Goal: Check status: Check status

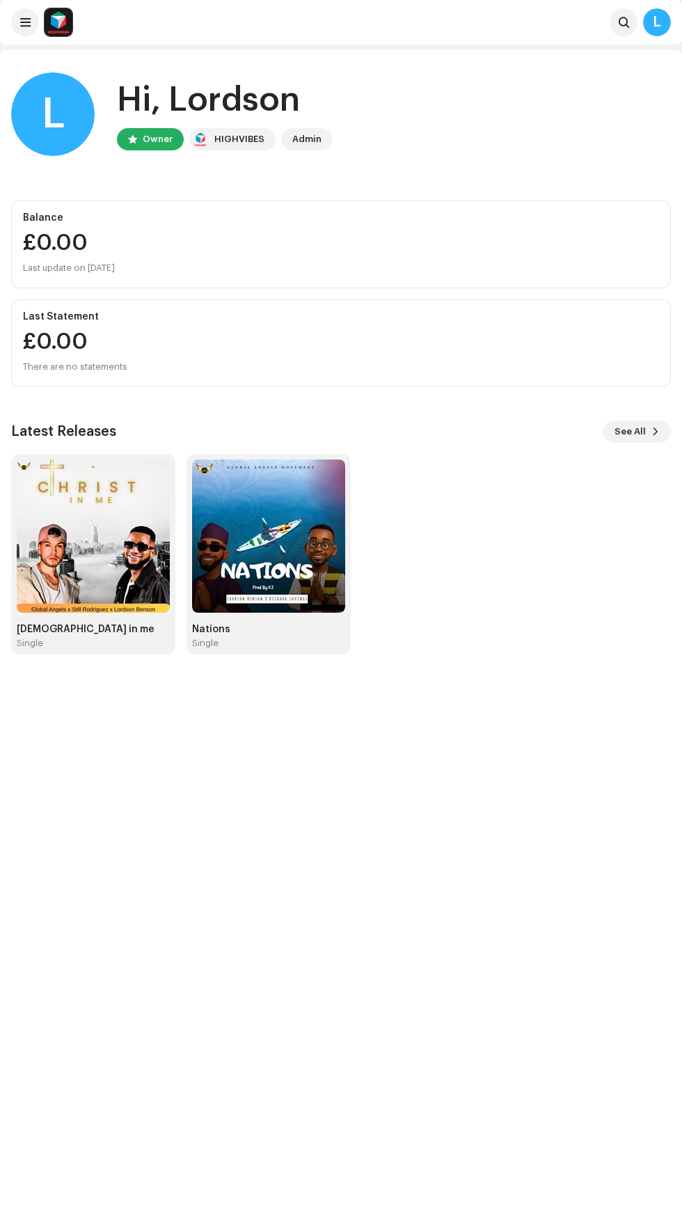
click at [107, 563] on img at bounding box center [93, 536] width 153 height 153
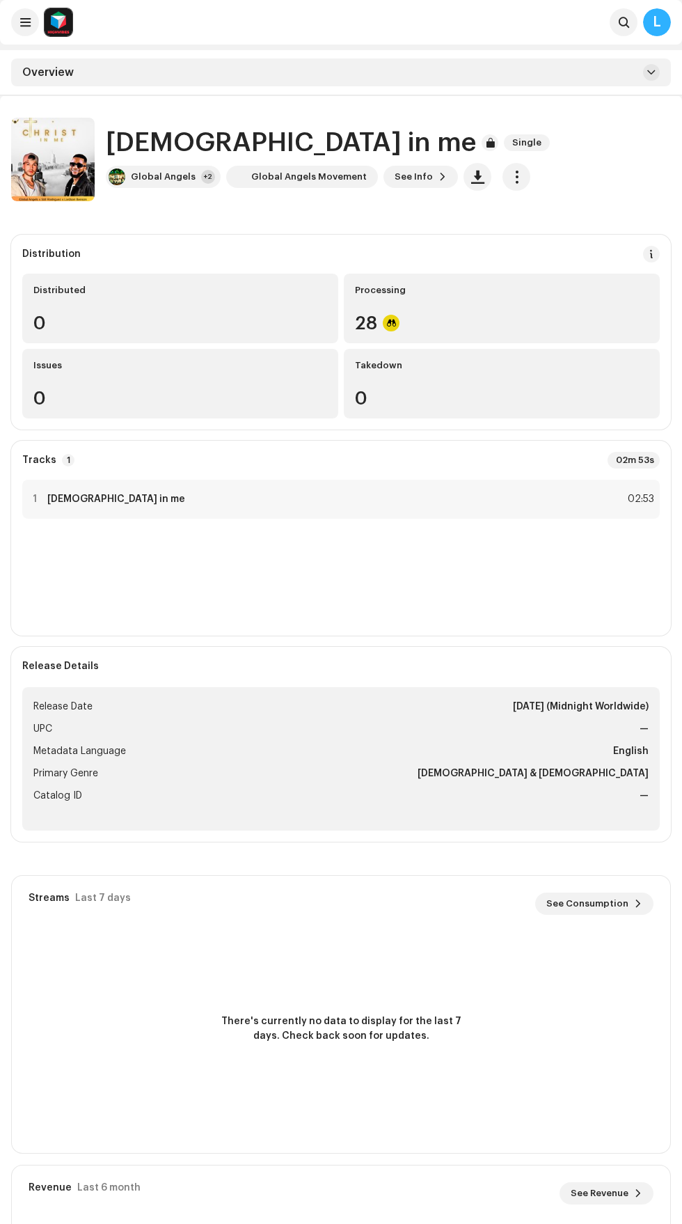
click at [652, 254] on span at bounding box center [652, 254] width 10 height 11
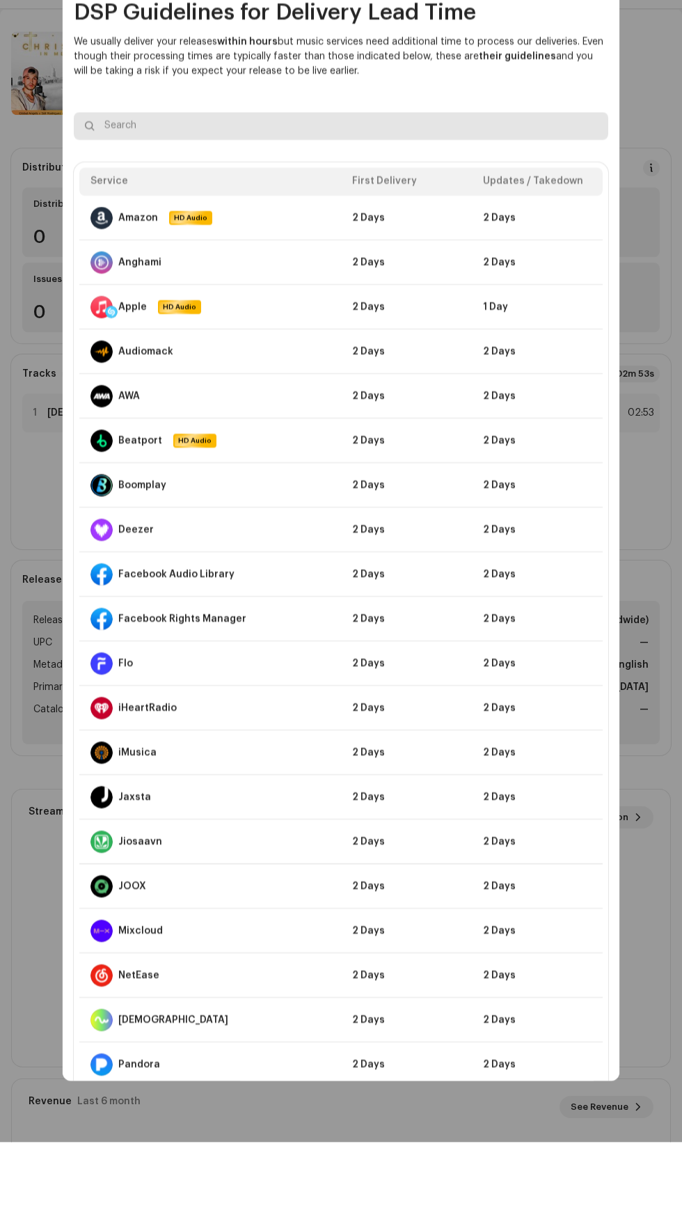
scroll to position [4, 0]
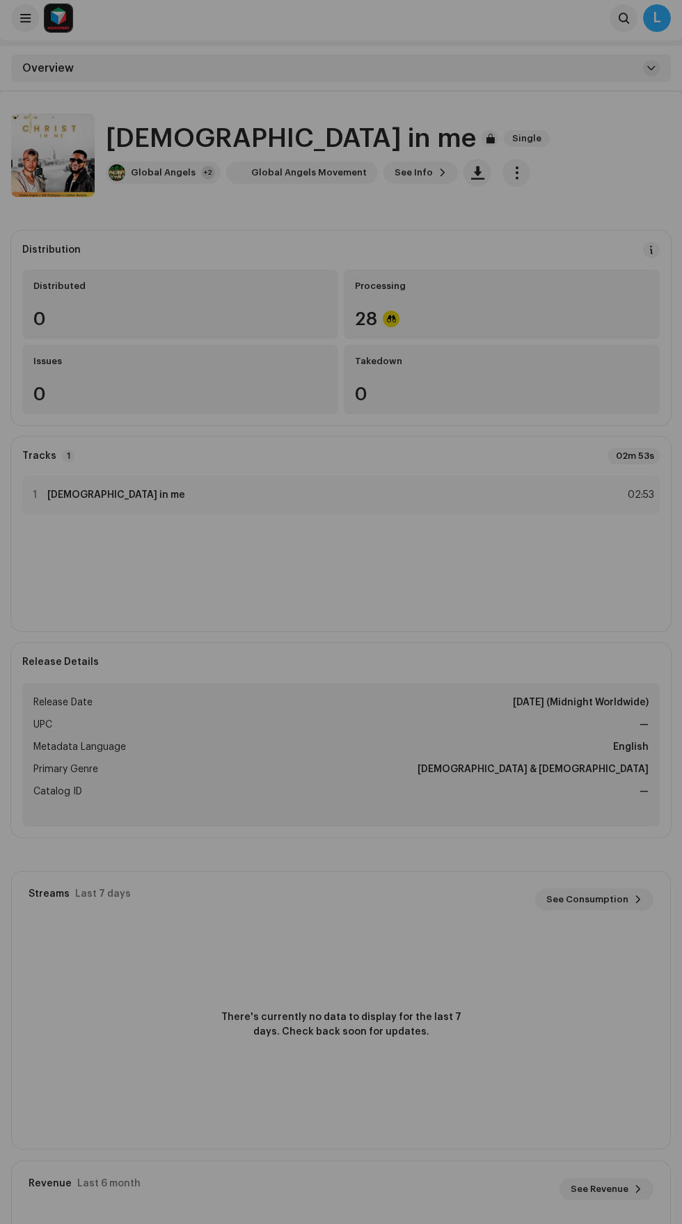
click at [666, 98] on div "DSP Guidelines for Delivery Lead Time We usually deliver your releases within h…" at bounding box center [341, 612] width 682 height 1224
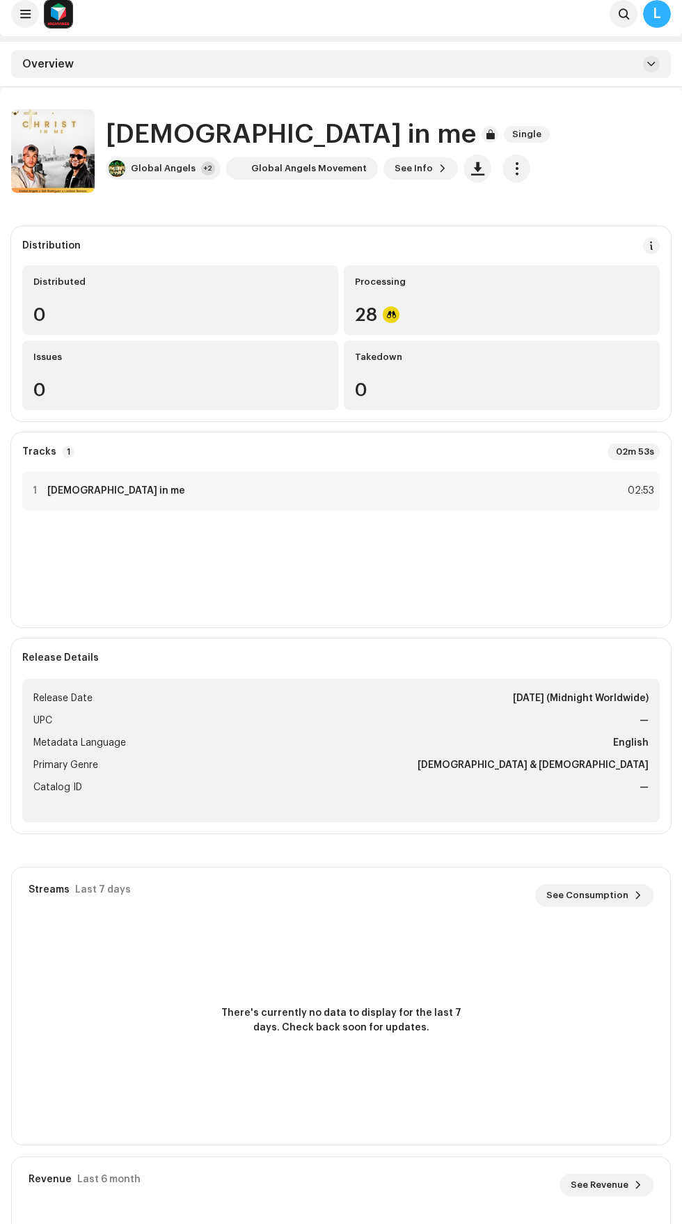
scroll to position [9, 0]
click at [400, 167] on span "See Info" at bounding box center [414, 168] width 38 height 28
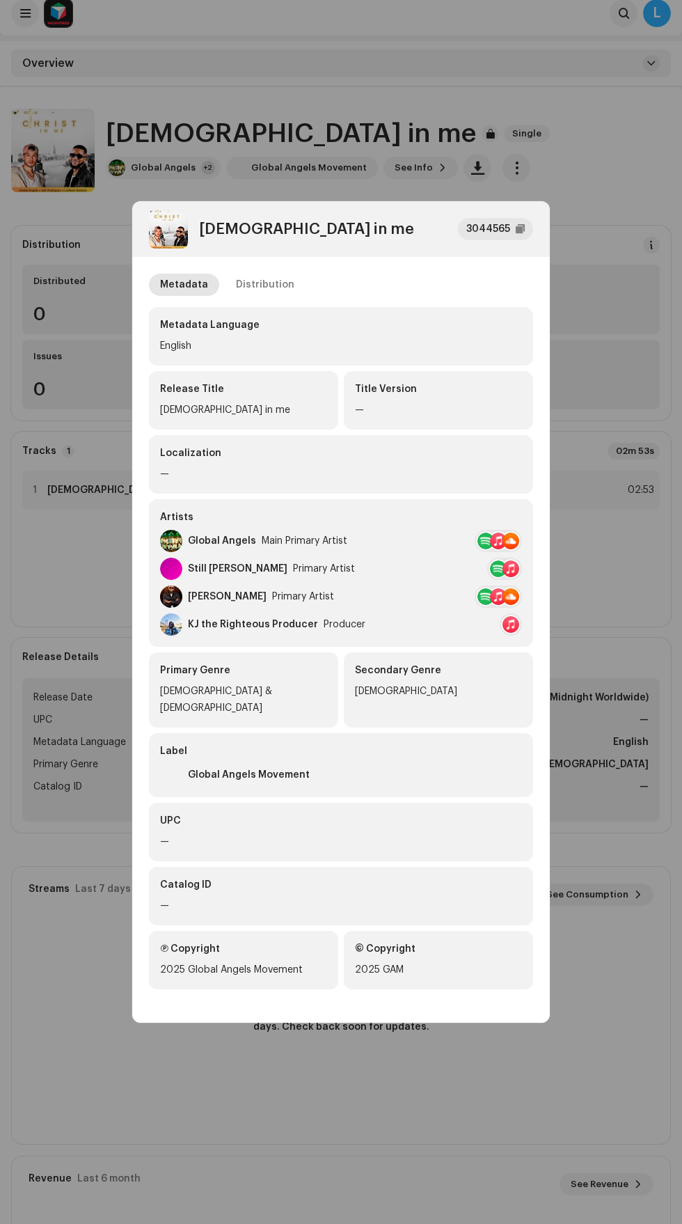
click at [267, 291] on div "Distribution" at bounding box center [265, 285] width 58 height 22
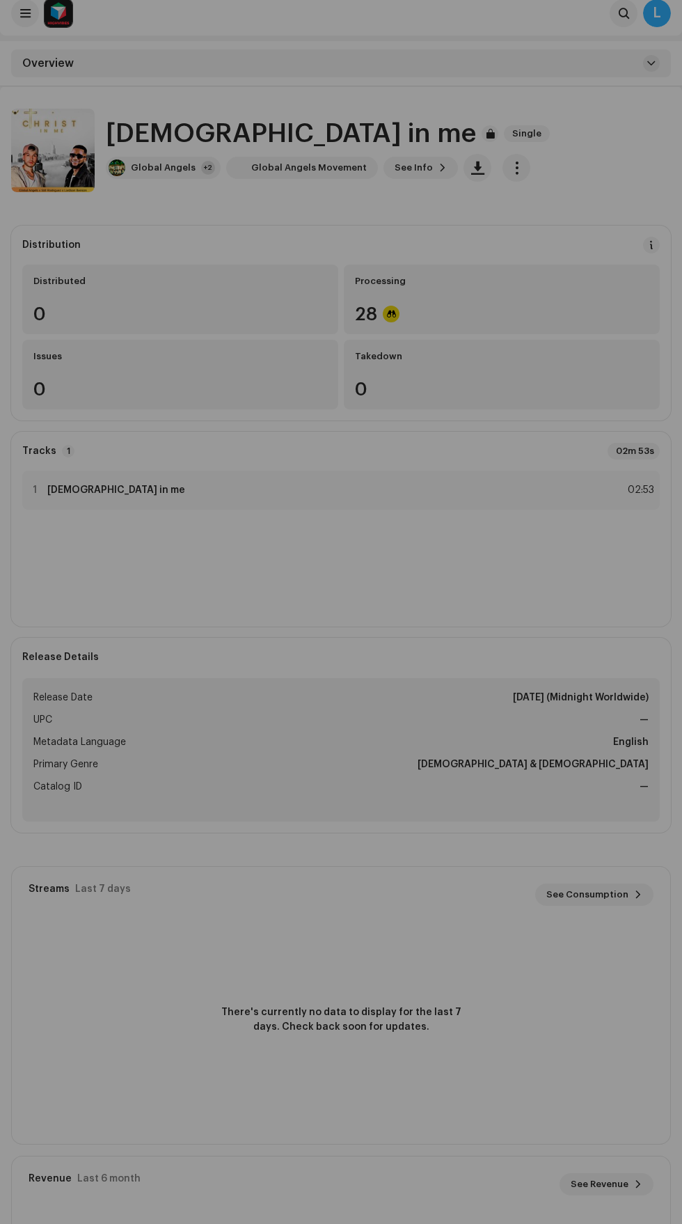
click at [602, 178] on div "[DEMOGRAPHIC_DATA] in me 3044565 Metadata Distribution Release Date [DATE] (Mid…" at bounding box center [341, 612] width 682 height 1224
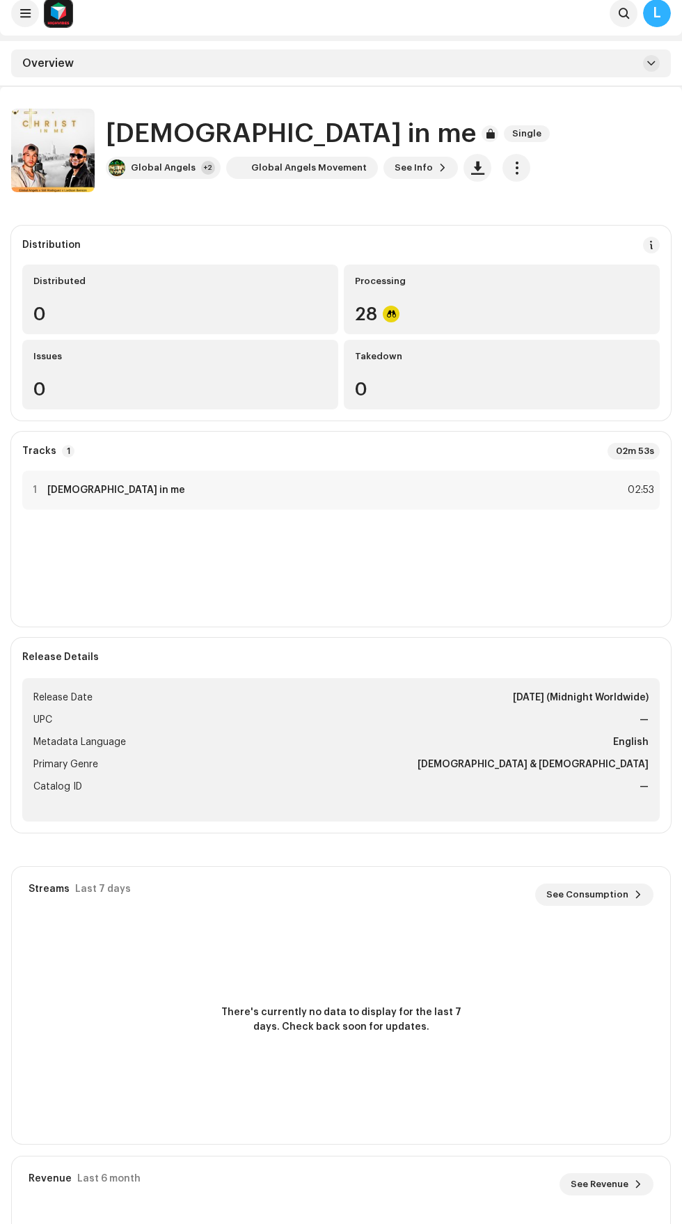
scroll to position [0, 0]
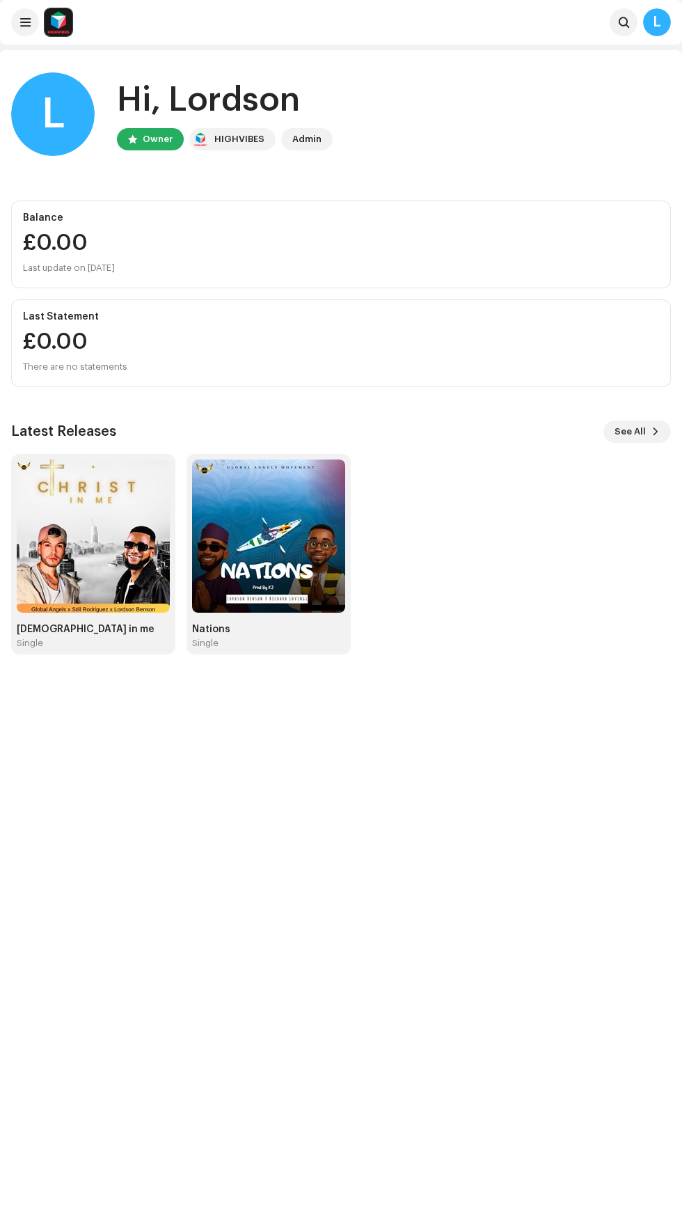
click at [280, 563] on img at bounding box center [268, 536] width 153 height 153
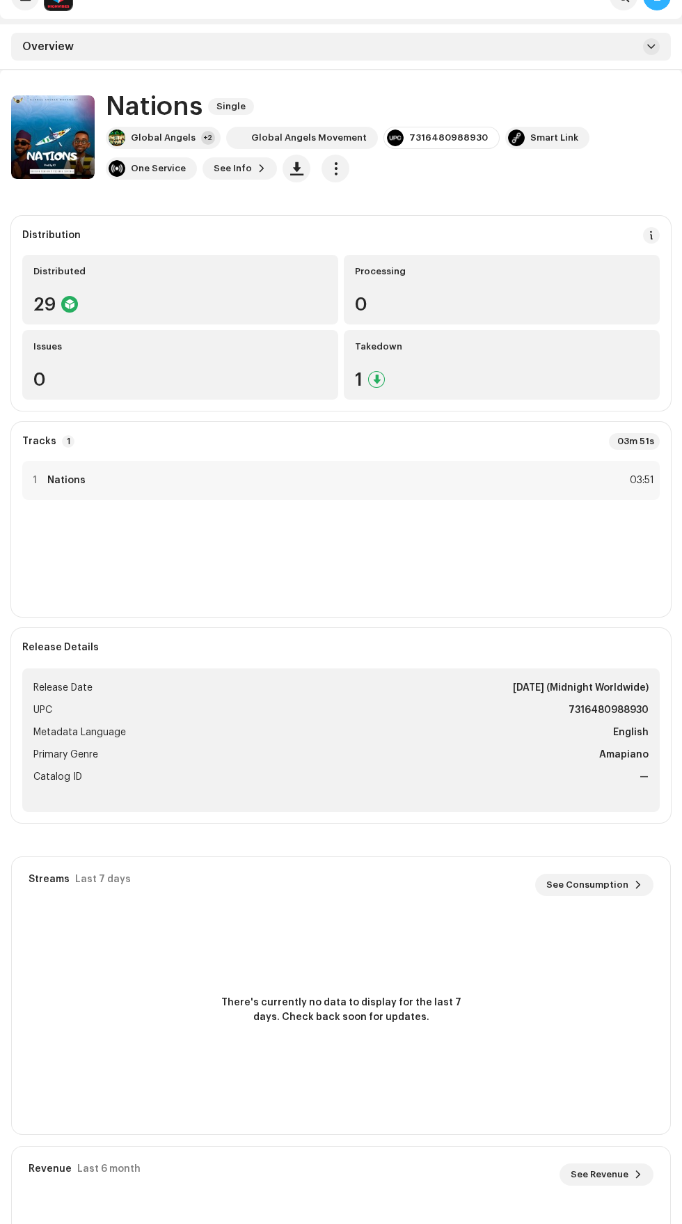
scroll to position [141, 0]
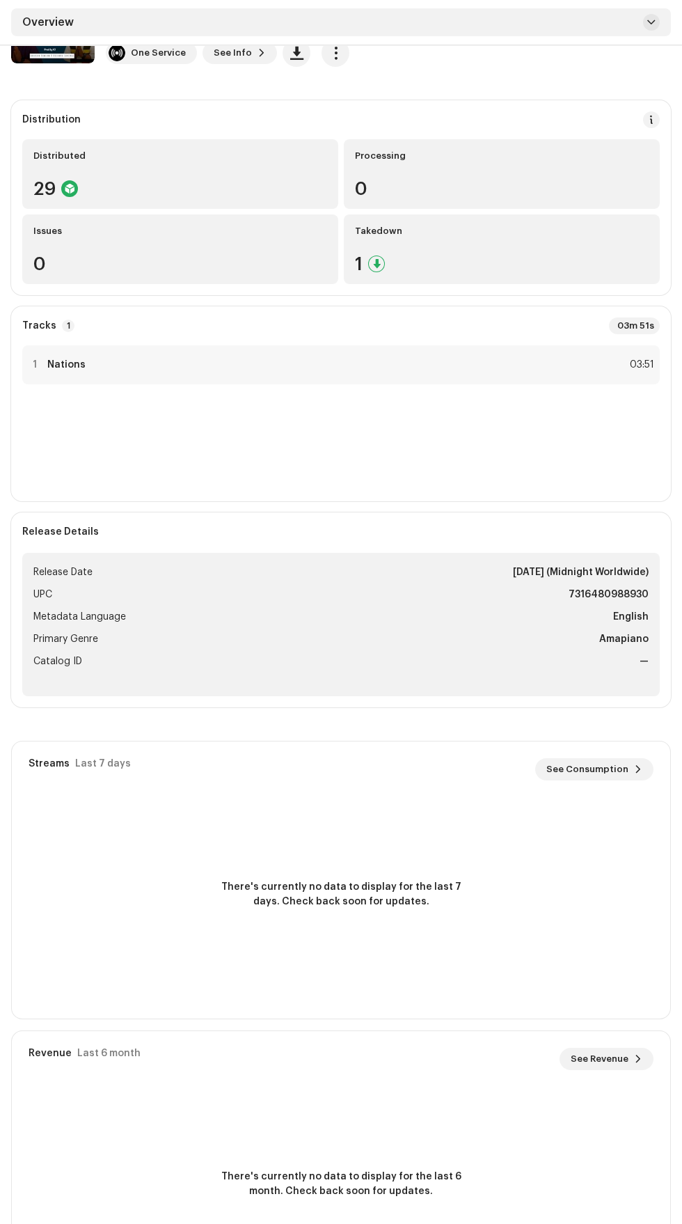
click at [597, 1059] on span "See Revenue" at bounding box center [600, 1059] width 58 height 28
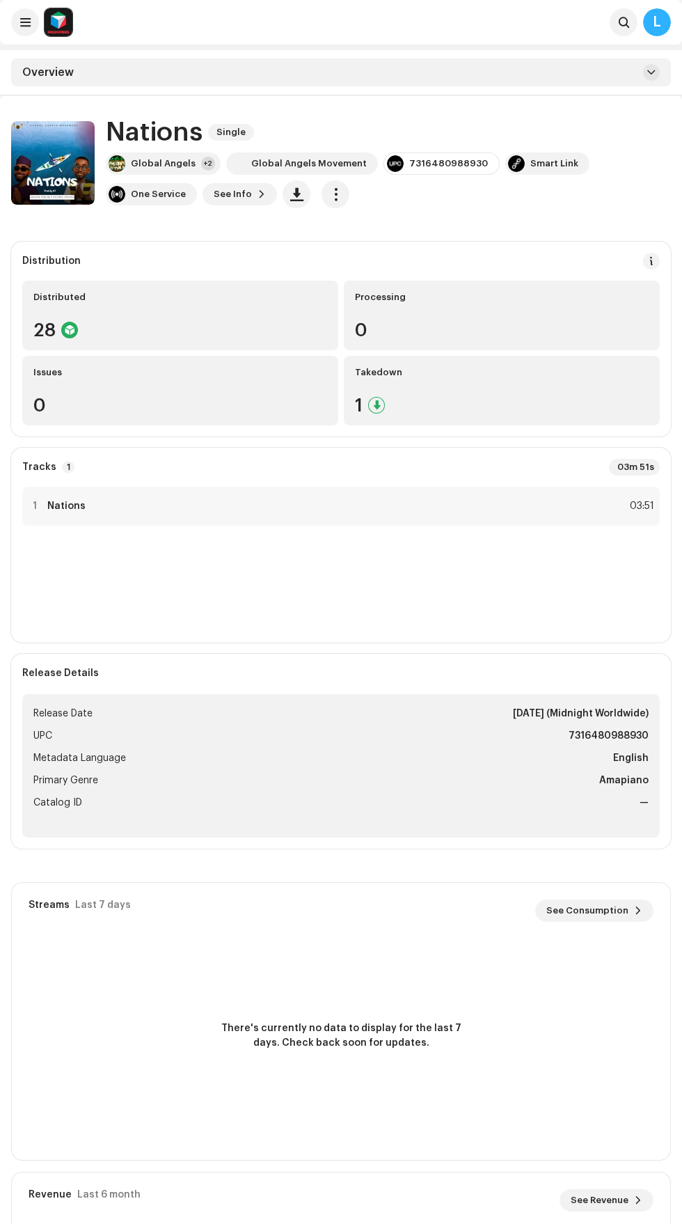
scroll to position [141, 0]
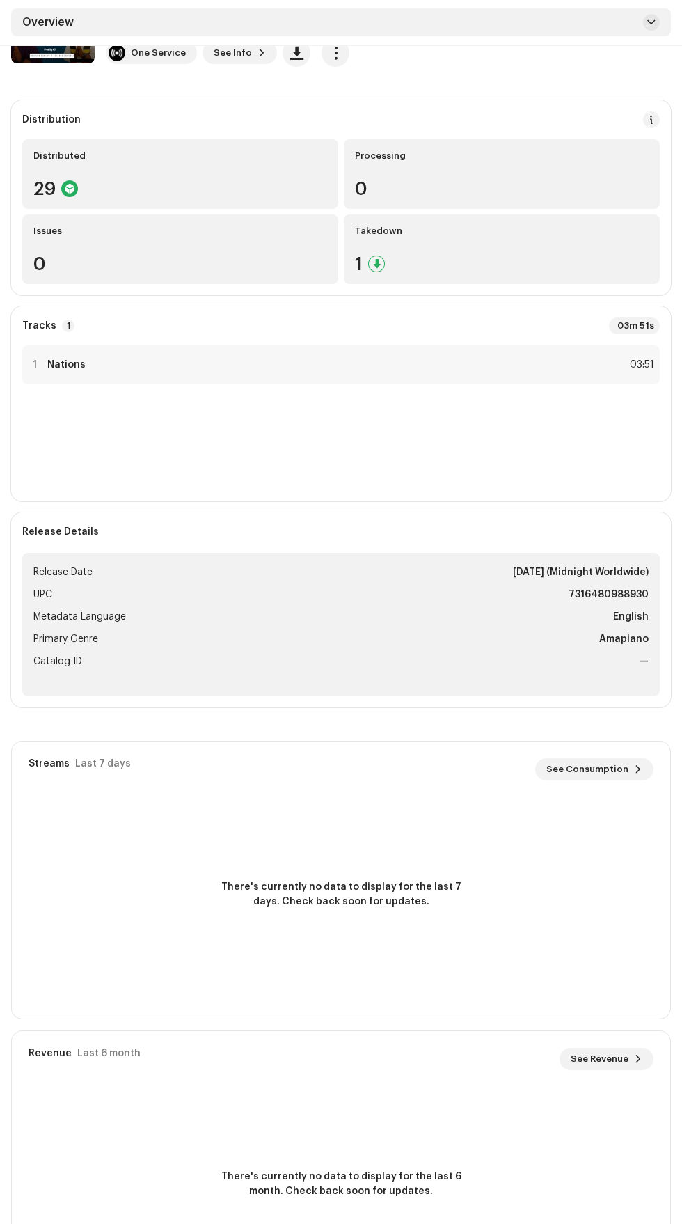
click at [608, 769] on span "See Consumption" at bounding box center [588, 769] width 82 height 28
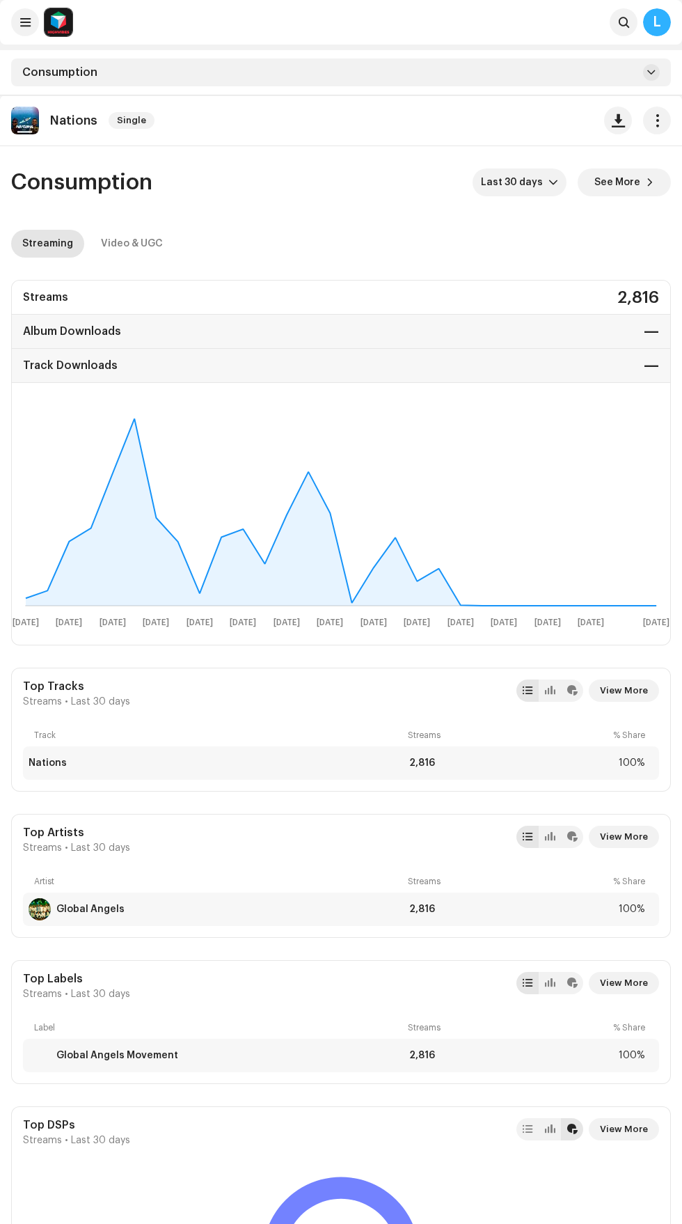
click at [511, 184] on span "Last 30 days" at bounding box center [515, 183] width 68 height 28
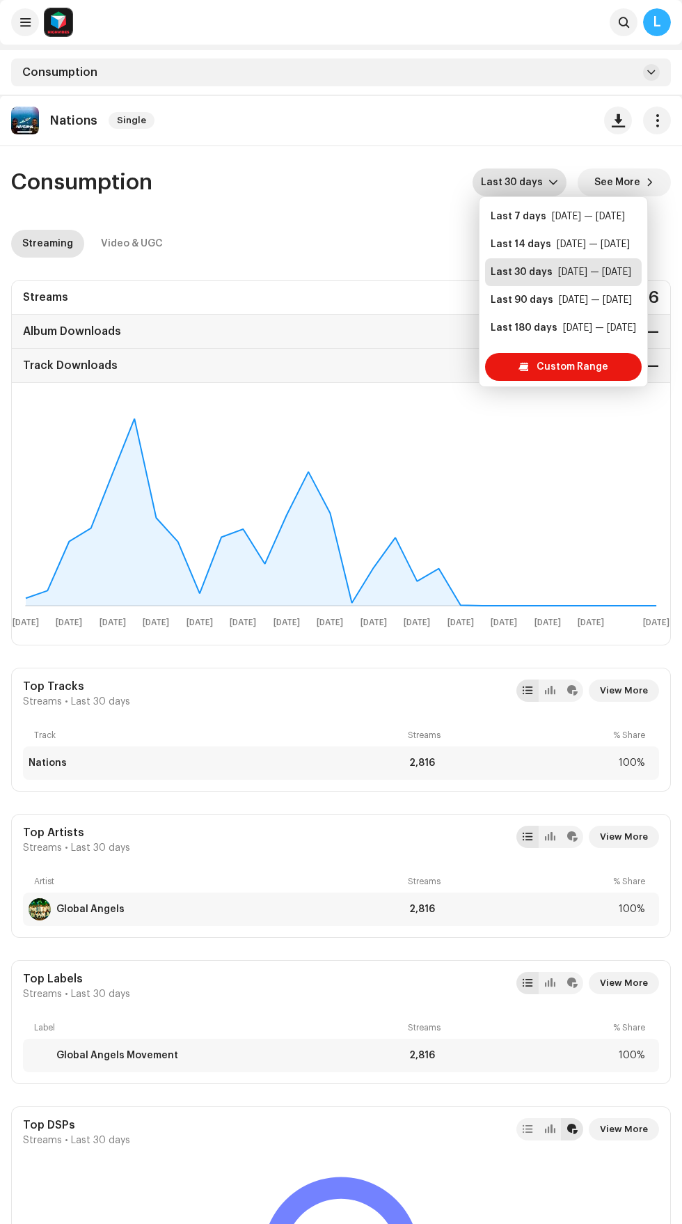
click at [572, 300] on div "[DATE] — [DATE]" at bounding box center [595, 300] width 73 height 14
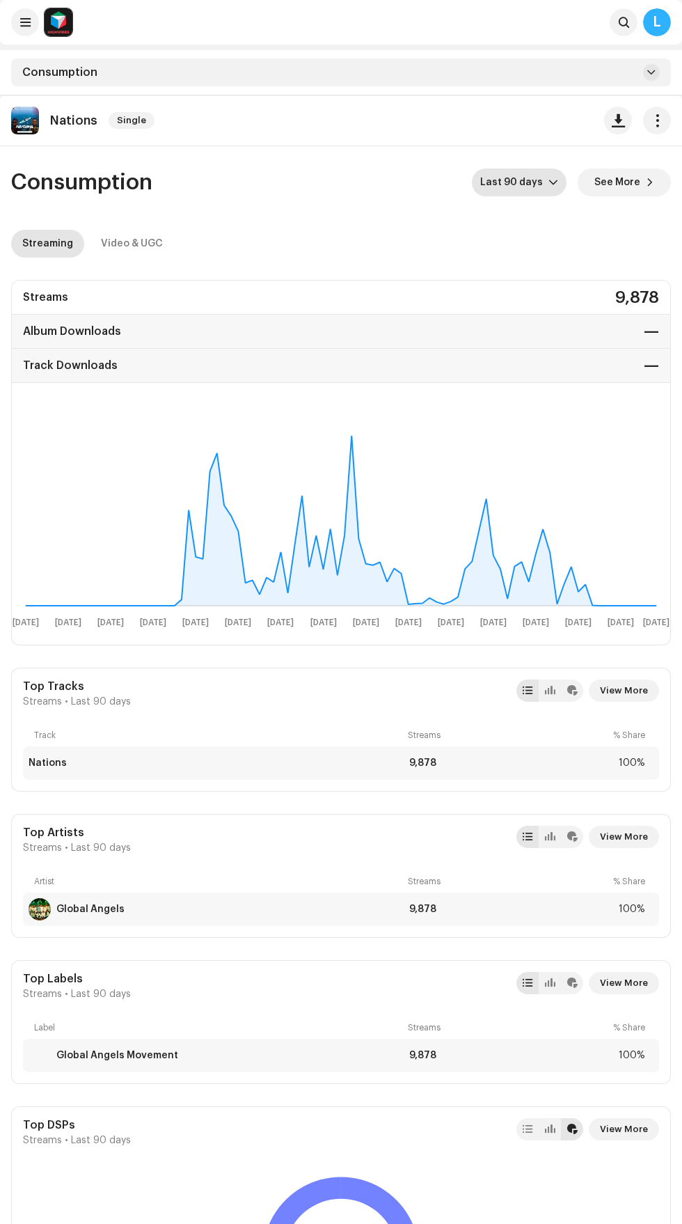
click at [149, 246] on div "Video & UGC" at bounding box center [132, 244] width 62 height 28
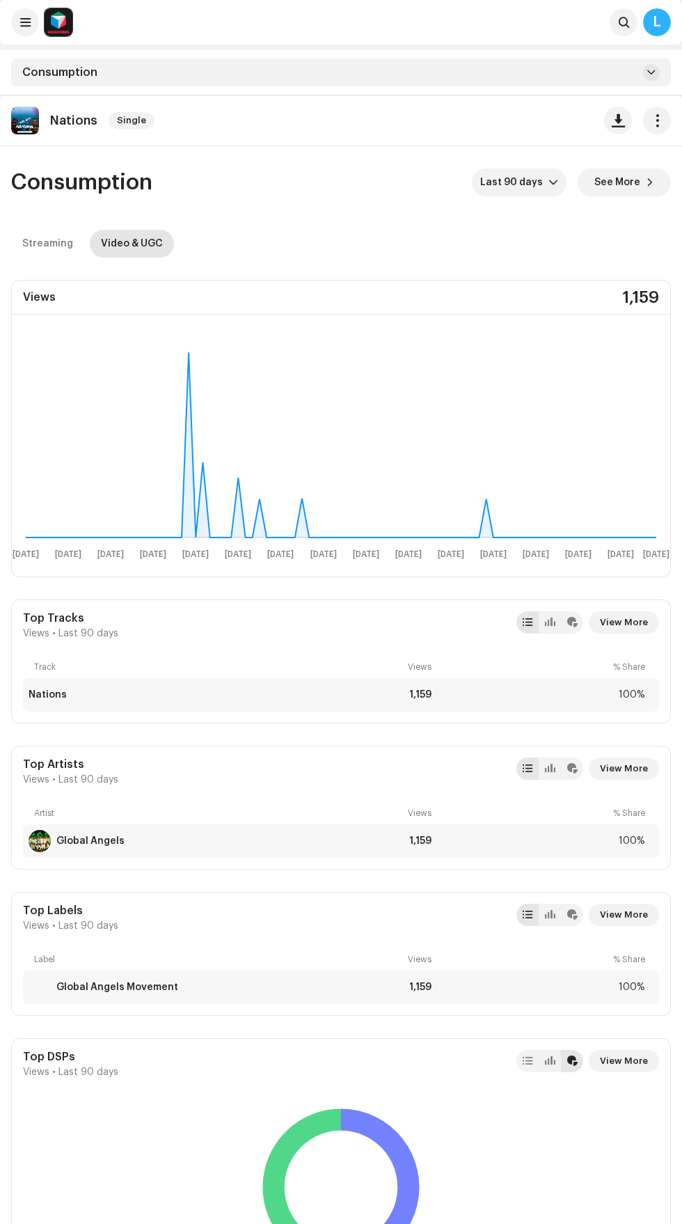
click at [659, 117] on span "button" at bounding box center [657, 120] width 13 height 11
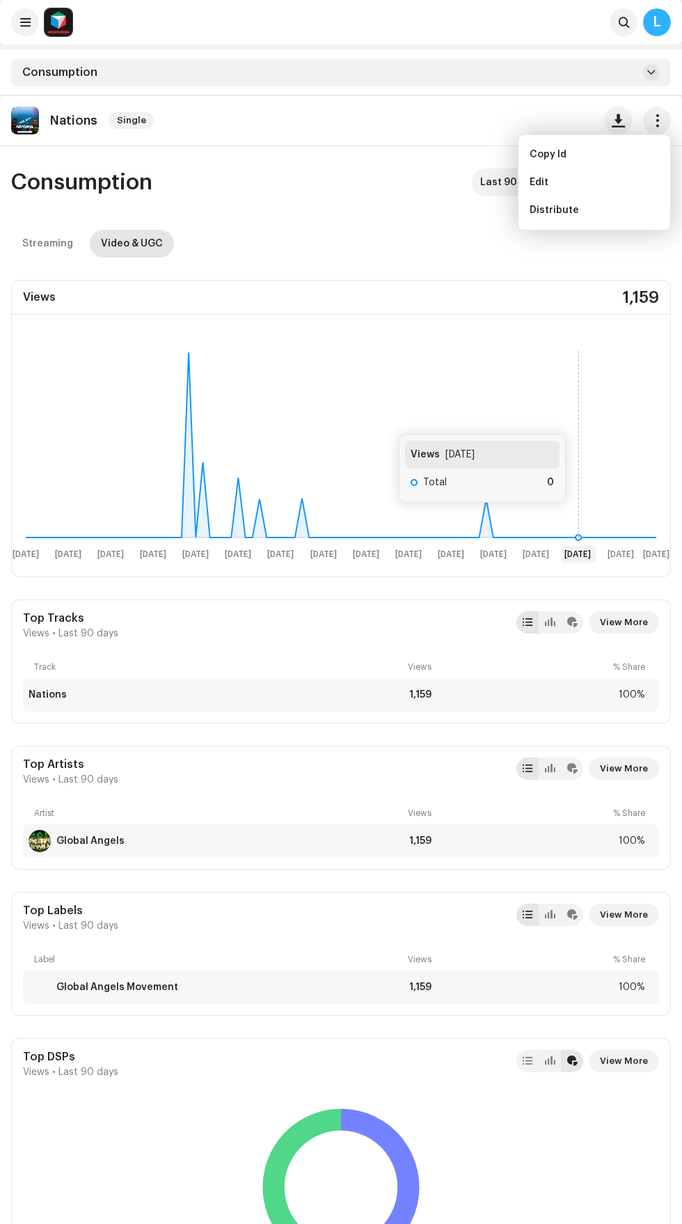
click at [580, 421] on rect at bounding box center [341, 454] width 659 height 223
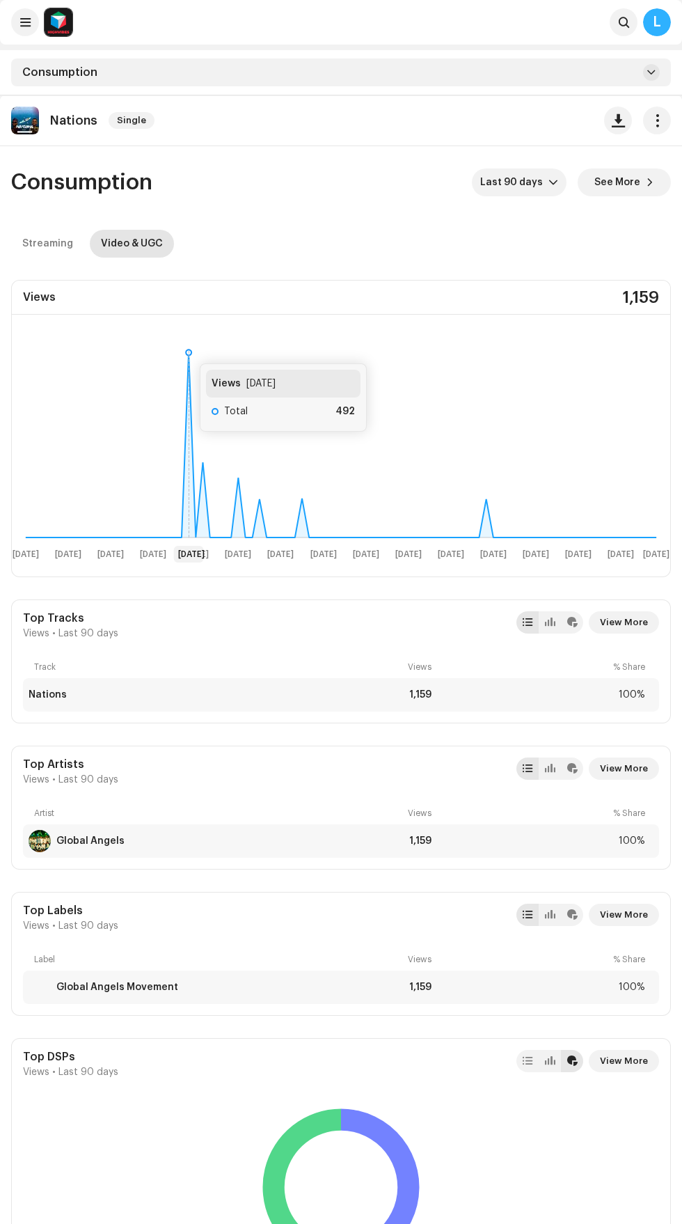
click at [186, 350] on rect at bounding box center [341, 454] width 659 height 223
